Goal: Task Accomplishment & Management: Manage account settings

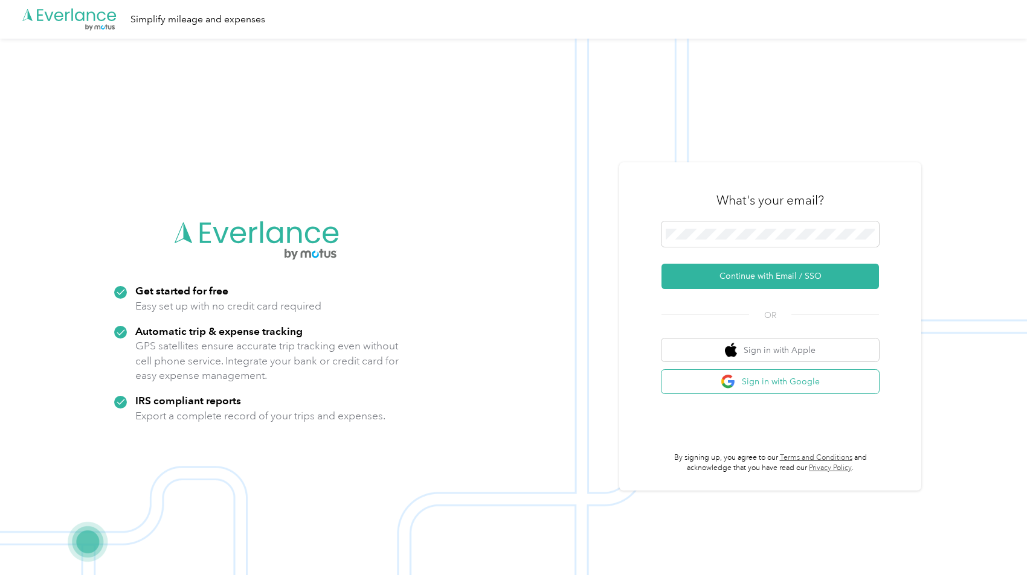
click at [770, 392] on button "Sign in with Google" at bounding box center [769, 382] width 217 height 24
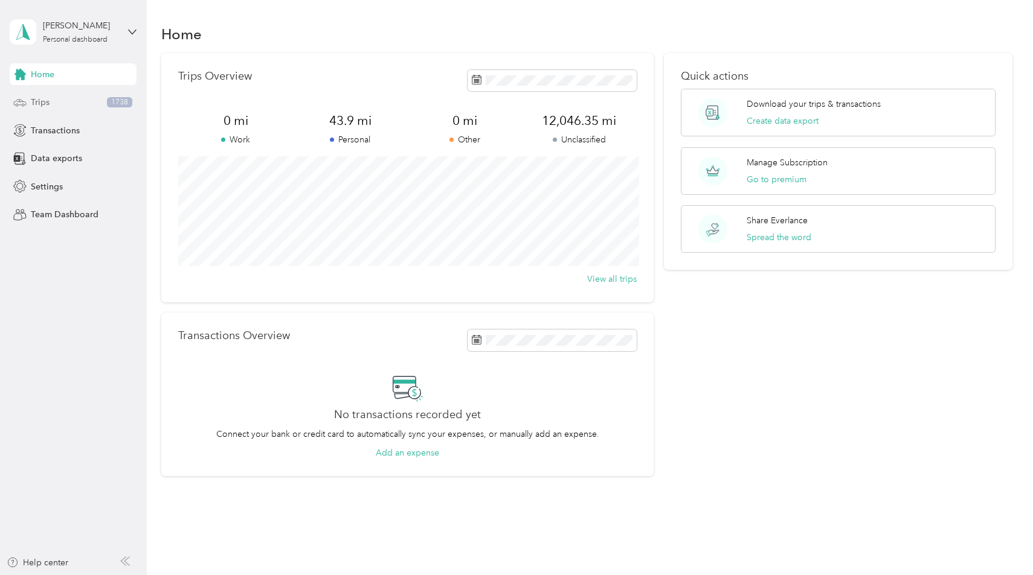
click at [76, 100] on div "Trips 1738" at bounding box center [73, 103] width 127 height 22
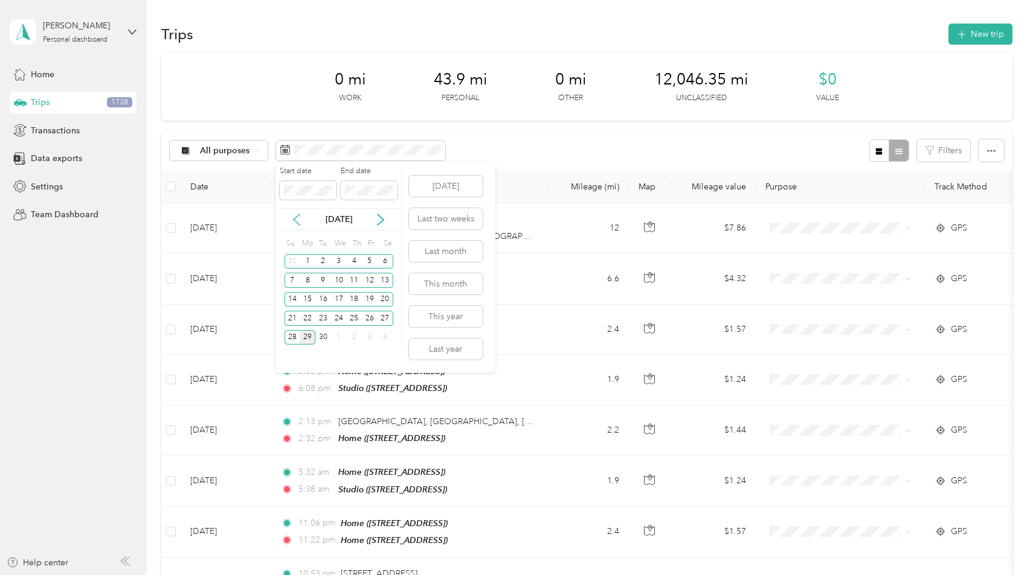
click at [298, 221] on icon at bounding box center [296, 220] width 12 height 12
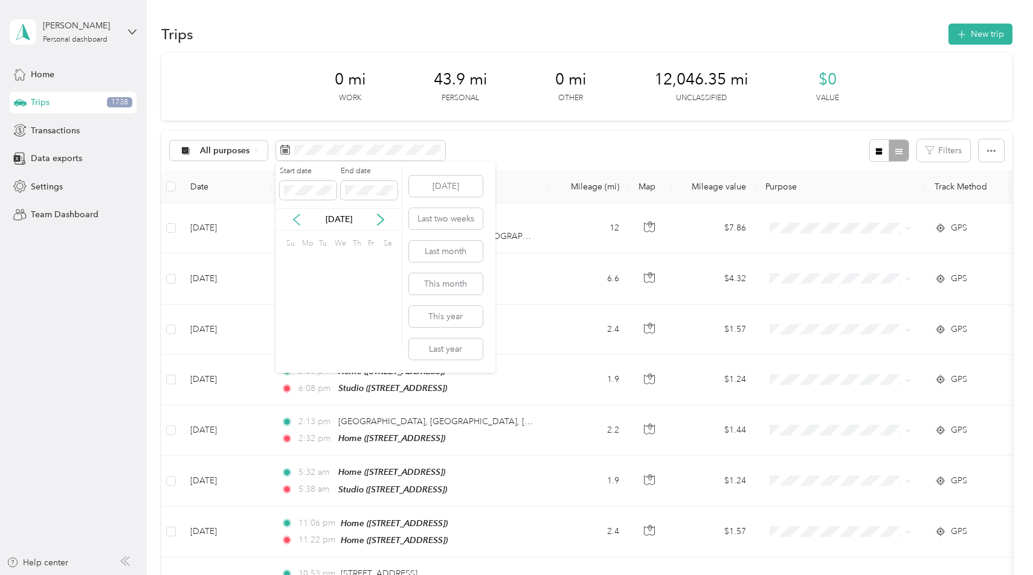
click at [298, 221] on icon at bounding box center [296, 220] width 12 height 12
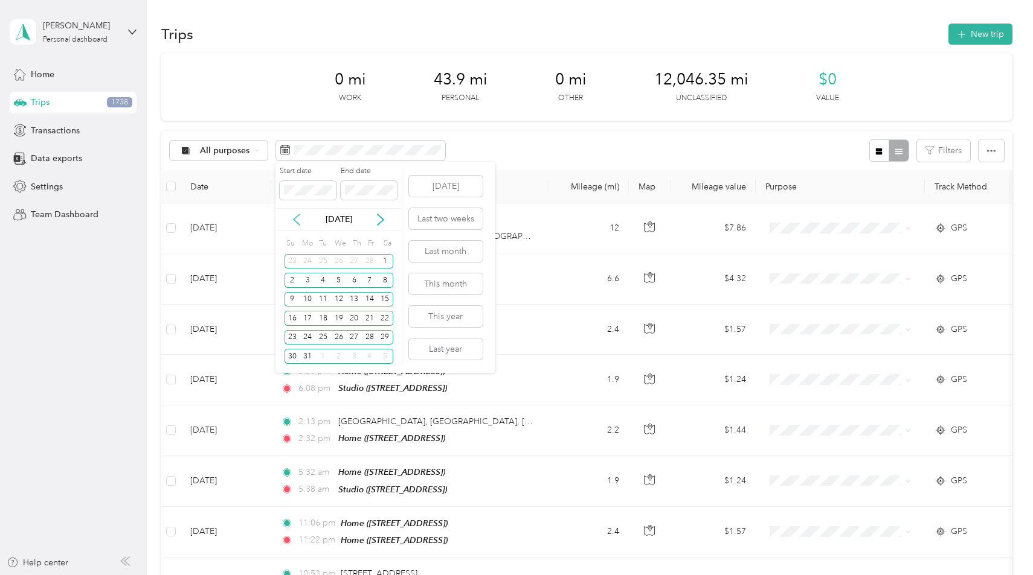
click at [298, 221] on icon at bounding box center [296, 220] width 12 height 12
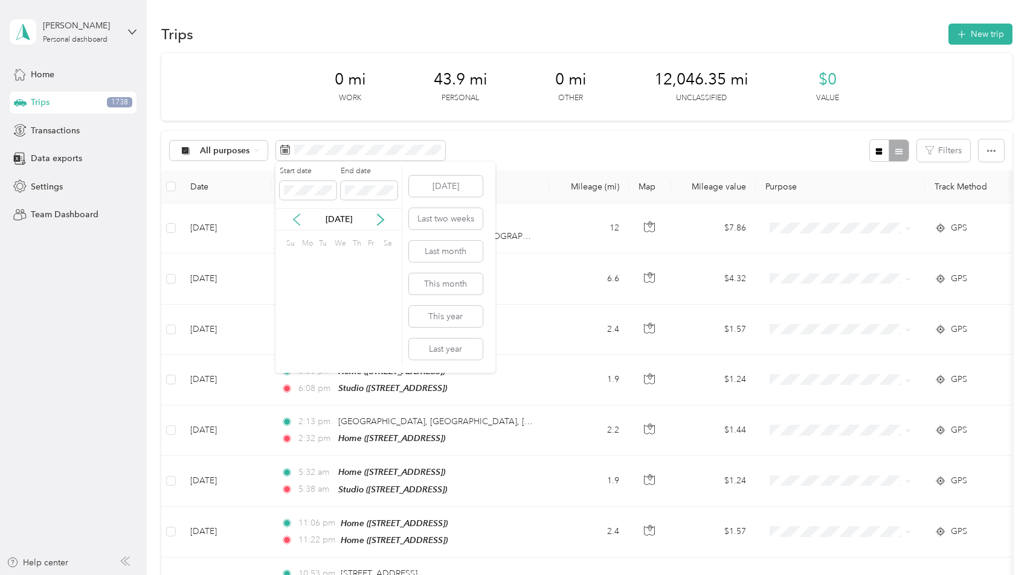
click at [298, 221] on icon at bounding box center [296, 220] width 12 height 12
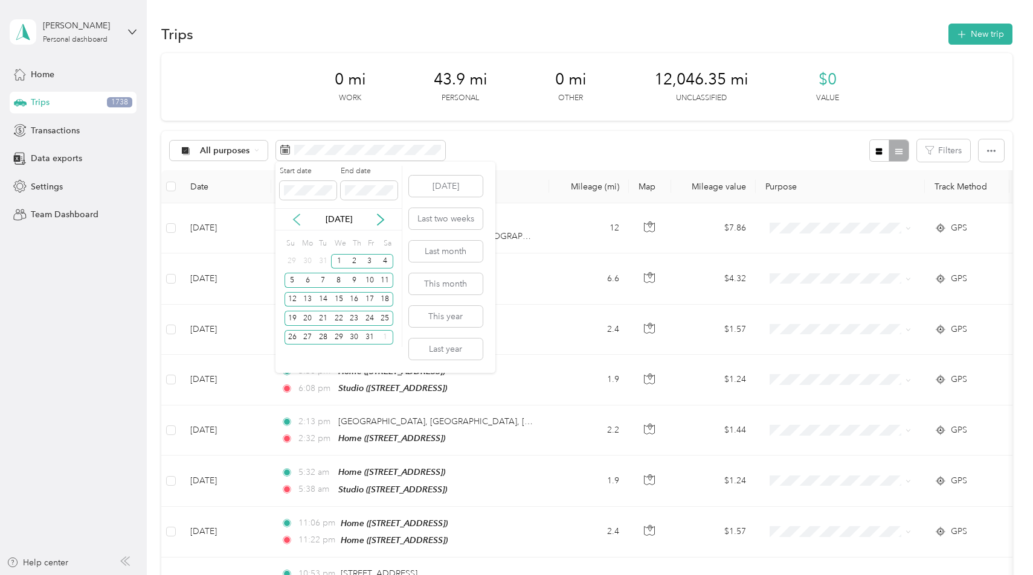
click at [298, 221] on icon at bounding box center [296, 220] width 12 height 12
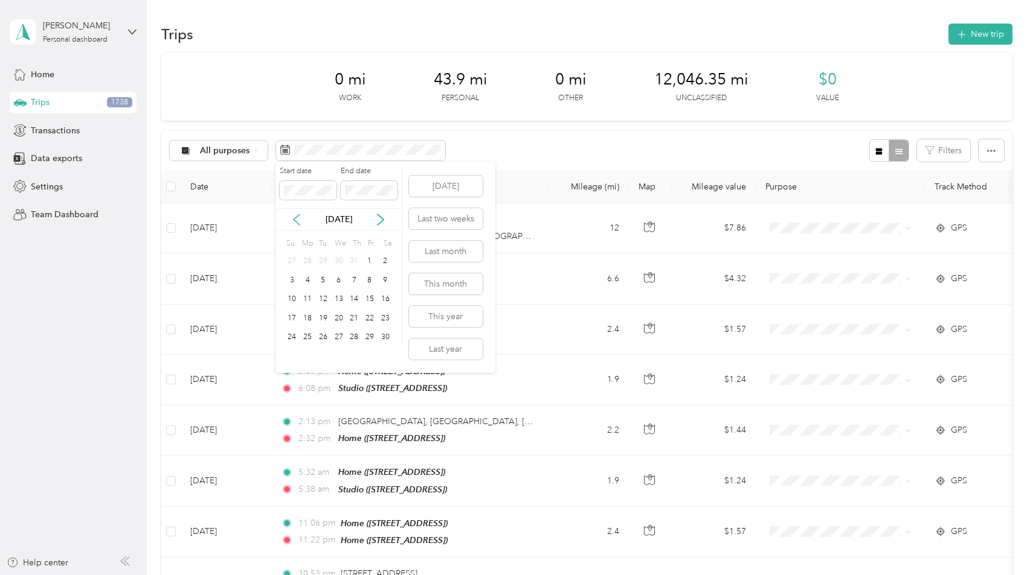
click at [298, 220] on icon at bounding box center [296, 220] width 12 height 12
click at [293, 216] on icon at bounding box center [296, 220] width 12 height 12
click at [380, 281] on div "14" at bounding box center [385, 280] width 16 height 15
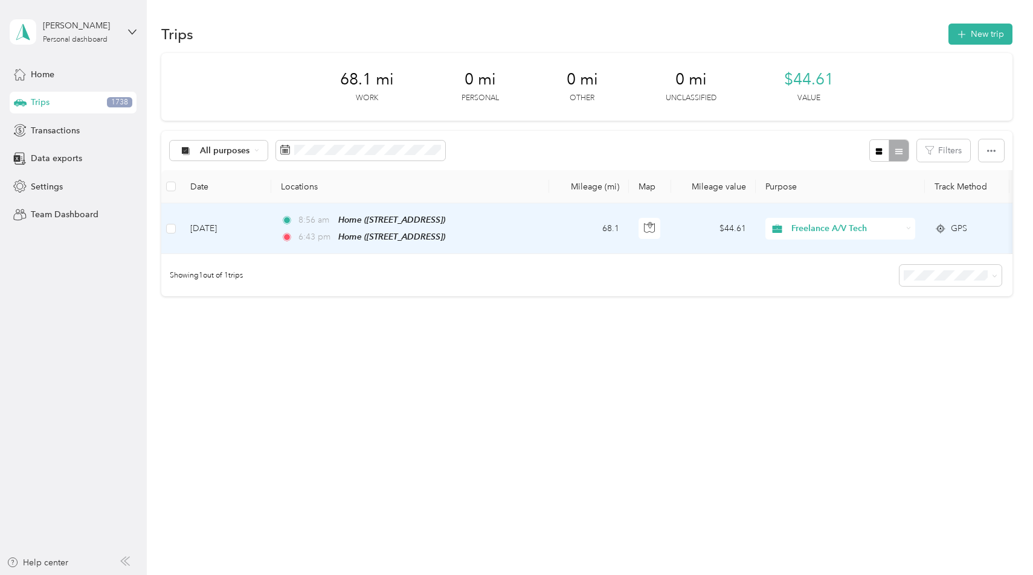
click at [520, 232] on div "6:43 pm Home ([STREET_ADDRESS])" at bounding box center [408, 237] width 254 height 14
